Goal: Information Seeking & Learning: Learn about a topic

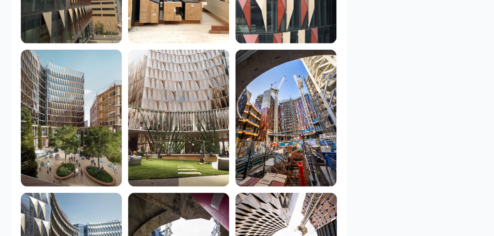
scroll to position [859, 0]
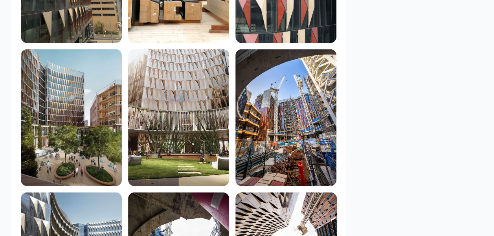
click at [302, 89] on img at bounding box center [285, 117] width 101 height 137
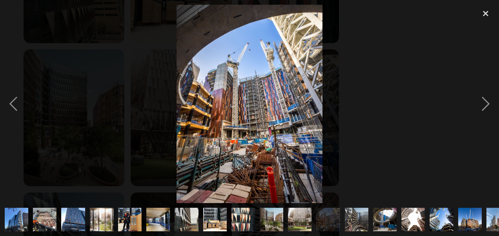
click at [74, 207] on img at bounding box center [73, 219] width 24 height 31
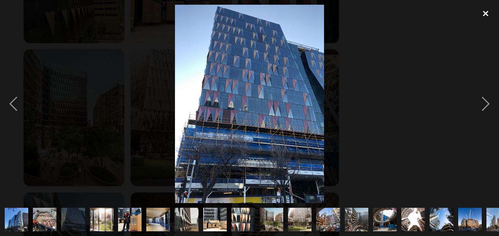
click at [486, 13] on div at bounding box center [486, 13] width 27 height 17
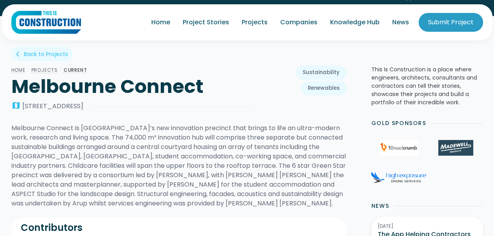
scroll to position [11, 0]
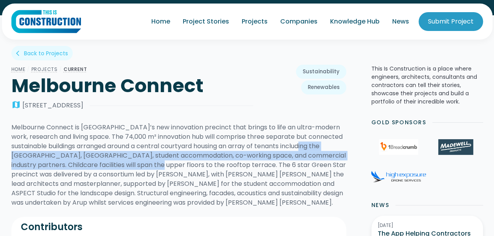
drag, startPoint x: 287, startPoint y: 148, endPoint x: 142, endPoint y: 163, distance: 145.7
click at [142, 163] on div "Melbourne Connect is [GEOGRAPHIC_DATA]’s new innovation precinct that brings to…" at bounding box center [178, 165] width 335 height 85
copy div "including the Melbourne School of Engineering, Melbourne Entrepreneurial Centre…"
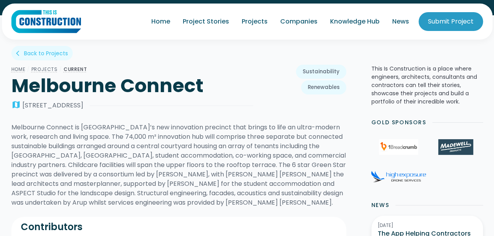
click at [262, 145] on div "Melbourne Connect is [GEOGRAPHIC_DATA]’s new innovation precinct that brings to…" at bounding box center [178, 165] width 335 height 85
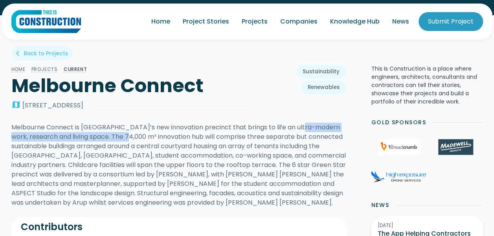
drag, startPoint x: 293, startPoint y: 126, endPoint x: 112, endPoint y: 139, distance: 181.1
click at [112, 139] on div "Melbourne Connect is [GEOGRAPHIC_DATA]’s new innovation precinct that brings to…" at bounding box center [178, 165] width 335 height 85
copy div "an ultra-modern work, research and living space."
